Goal: Register for event/course

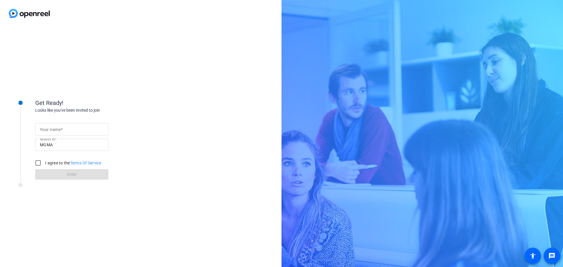
click at [82, 126] on input "Your name" at bounding box center [72, 129] width 64 height 7
type input "[PERSON_NAME]"
click at [68, 143] on input "MGMA" at bounding box center [72, 144] width 64 height 7
click at [37, 163] on input "I agree to the Terms Of Service" at bounding box center [38, 163] width 12 height 12
checkbox input "true"
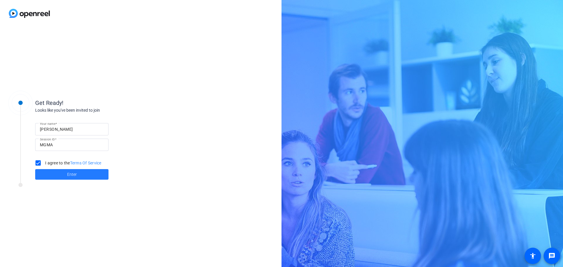
click at [69, 175] on span "Enter" at bounding box center [72, 174] width 10 height 6
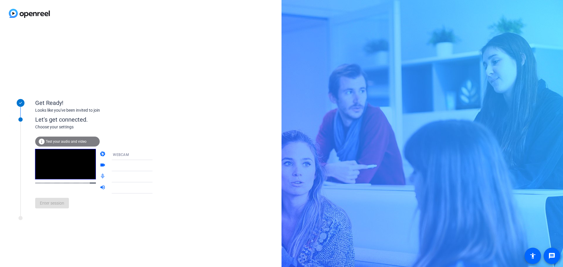
click at [65, 141] on span "Test your audio and video" at bounding box center [66, 141] width 41 height 4
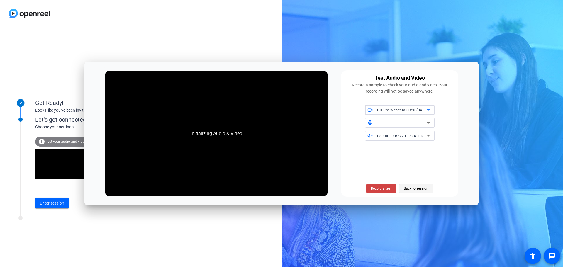
click at [412, 191] on span "Back to session" at bounding box center [416, 188] width 25 height 11
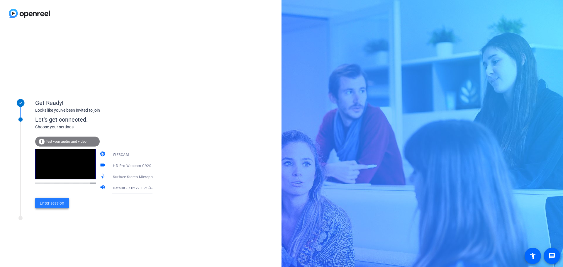
click at [53, 202] on span "Enter session" at bounding box center [52, 203] width 24 height 6
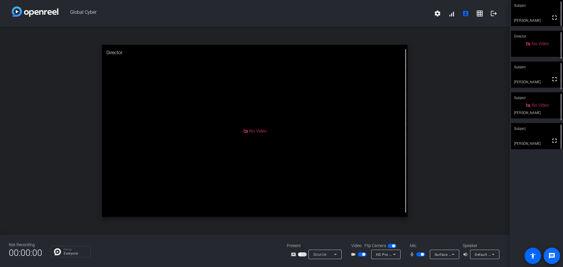
click at [551, 253] on mat-icon "message" at bounding box center [551, 255] width 7 height 7
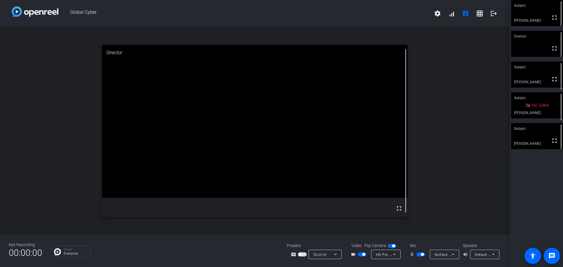
click at [482, 254] on span "Default - KB272 E -2 (4- HD Audio Driver for Display Audio)" at bounding box center [524, 254] width 101 height 5
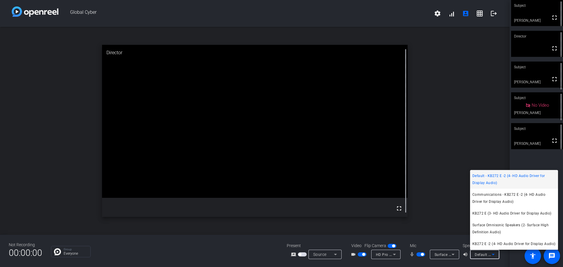
click at [443, 198] on div at bounding box center [281, 133] width 563 height 267
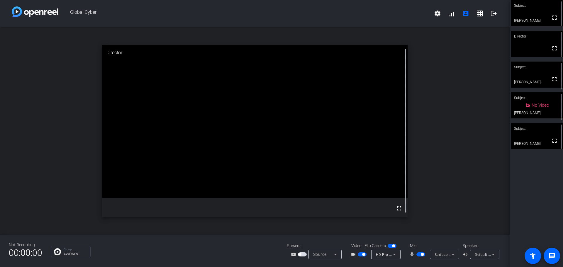
click at [479, 253] on span "Default - KB272 E -2 (4- HD Audio Driver for Display Audio)" at bounding box center [524, 254] width 101 height 5
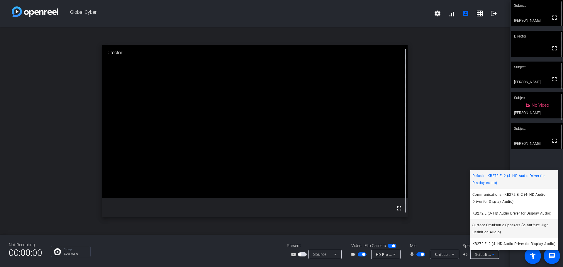
click at [489, 227] on span "Surface Omnisonic Speakers (2- Surface High Definition Audio)" at bounding box center [513, 229] width 83 height 14
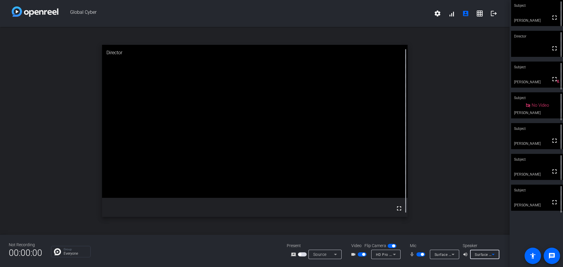
click at [451, 69] on div "open_in_new Director fullscreen" at bounding box center [254, 131] width 509 height 208
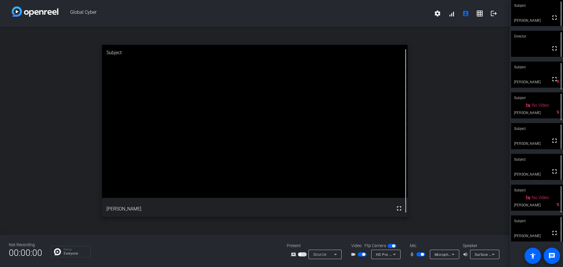
click at [478, 94] on div "open_in_new Subject fullscreen [PERSON_NAME]" at bounding box center [254, 131] width 509 height 208
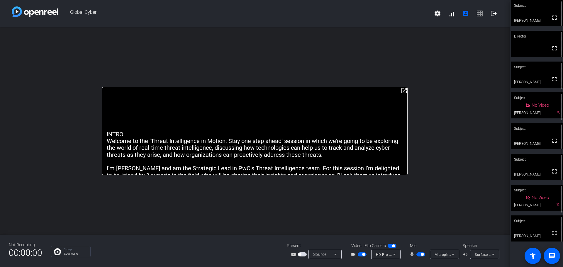
click at [463, 137] on div "open_in_new INTRO Welcome to the ‘Threat Intelligence in Motion: Stay one step …" at bounding box center [254, 131] width 509 height 208
click at [435, 127] on div "open_in_new INTRO Welcome to the ‘Threat Intelligence in Motion: Stay one step …" at bounding box center [254, 131] width 509 height 208
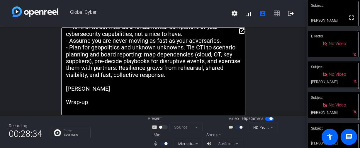
click at [164, 12] on span "Global Cyber" at bounding box center [142, 13] width 169 height 14
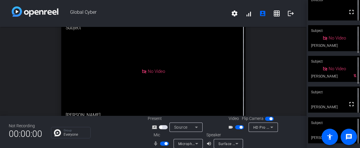
scroll to position [36, 0]
